Goal: Task Accomplishment & Management: Complete application form

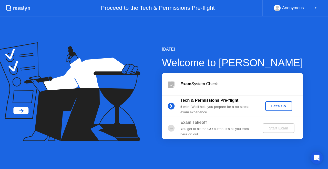
click at [266, 83] on div "Exam System Check" at bounding box center [242, 84] width 123 height 6
click at [271, 104] on div "Let's Go" at bounding box center [278, 106] width 23 height 4
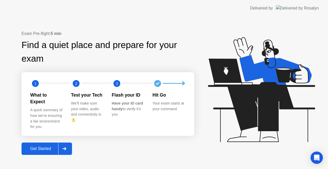
click at [45, 149] on button "Get Started" at bounding box center [47, 148] width 51 height 12
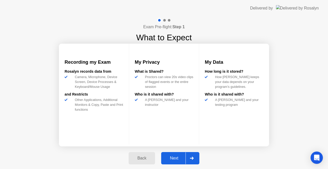
click at [174, 159] on div "Next" at bounding box center [174, 158] width 23 height 5
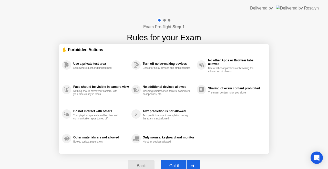
click at [175, 166] on div "Got it" at bounding box center [174, 165] width 24 height 5
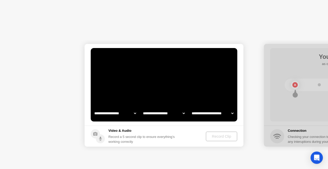
select select "**********"
select select "*******"
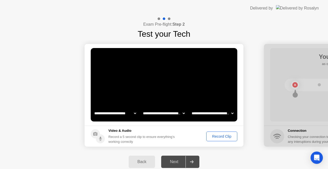
click at [175, 163] on div "Next" at bounding box center [174, 161] width 23 height 5
click at [221, 136] on div "Record Clip" at bounding box center [221, 136] width 27 height 4
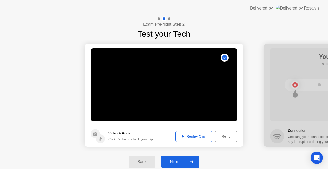
click at [196, 135] on div "Replay Clip" at bounding box center [193, 136] width 33 height 4
click at [177, 160] on div "Next" at bounding box center [174, 161] width 23 height 5
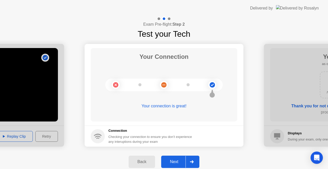
click at [177, 160] on div "Next" at bounding box center [174, 161] width 23 height 5
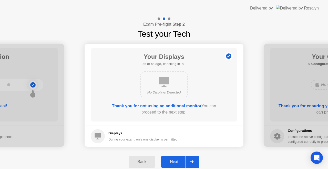
click at [177, 160] on div "Next" at bounding box center [174, 161] width 23 height 5
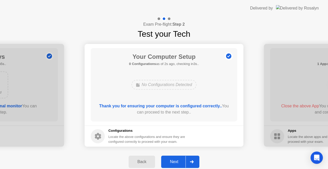
click at [177, 160] on div "Next" at bounding box center [174, 161] width 23 height 5
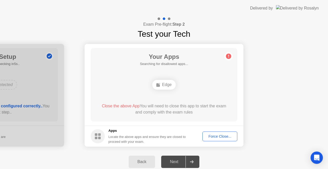
click at [218, 136] on div "Force Close..." at bounding box center [219, 136] width 31 height 4
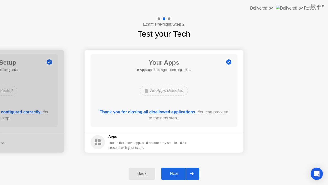
click at [173, 168] on div "Next" at bounding box center [174, 173] width 23 height 5
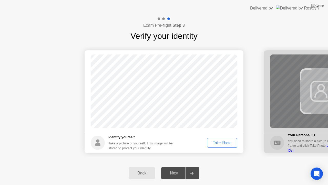
click at [218, 143] on div "Take Photo" at bounding box center [222, 143] width 27 height 4
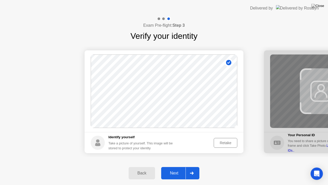
click at [228, 141] on div "Retake" at bounding box center [226, 143] width 20 height 4
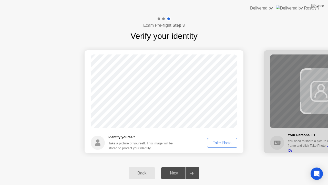
click at [221, 141] on div "Take Photo" at bounding box center [222, 143] width 27 height 4
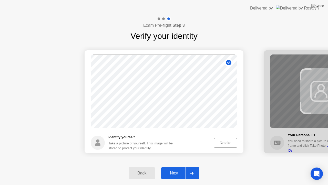
click at [222, 144] on div "Retake" at bounding box center [226, 143] width 20 height 4
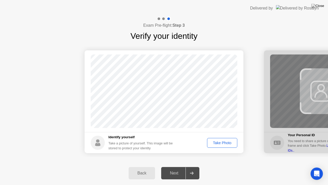
click at [222, 144] on div "Take Photo" at bounding box center [222, 143] width 27 height 4
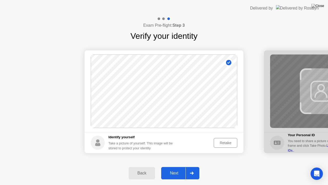
click at [174, 168] on div "Next" at bounding box center [174, 173] width 23 height 5
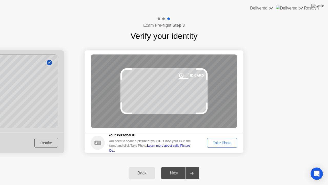
click at [222, 143] on div "Take Photo" at bounding box center [222, 143] width 27 height 4
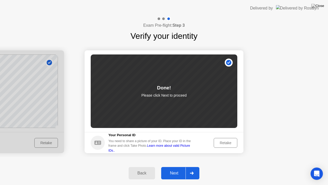
click at [176, 168] on div "Next" at bounding box center [174, 173] width 23 height 5
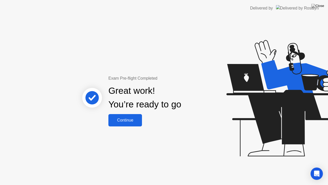
click at [126, 118] on div "Continue" at bounding box center [125, 120] width 31 height 5
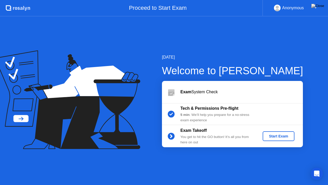
click at [274, 135] on div "Start Exam" at bounding box center [278, 136] width 27 height 4
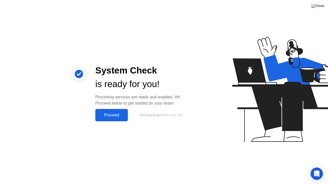
click at [113, 114] on div "Proceed" at bounding box center [111, 115] width 29 height 5
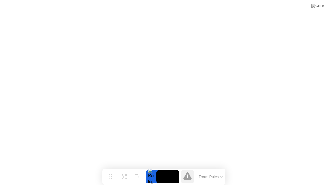
click at [317, 8] on button at bounding box center [317, 6] width 15 height 7
click at [322, 7] on img at bounding box center [318, 6] width 13 height 4
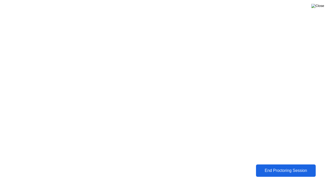
click at [322, 6] on img at bounding box center [318, 6] width 13 height 4
